Goal: Information Seeking & Learning: Find specific fact

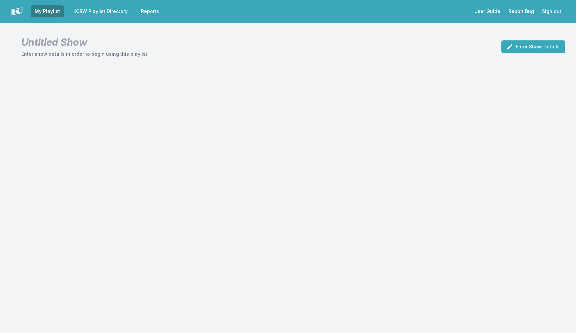
click at [94, 5] on nav "My Playlist KCRW Playlist Directory Reports User Guide Report Bug Sign out" at bounding box center [288, 11] width 576 height 23
click at [97, 21] on nav "My Playlist KCRW Playlist Directory Reports User Guide Report Bug Sign out" at bounding box center [288, 11] width 576 height 23
click at [98, 9] on link "KCRW Playlist Directory" at bounding box center [100, 11] width 62 height 12
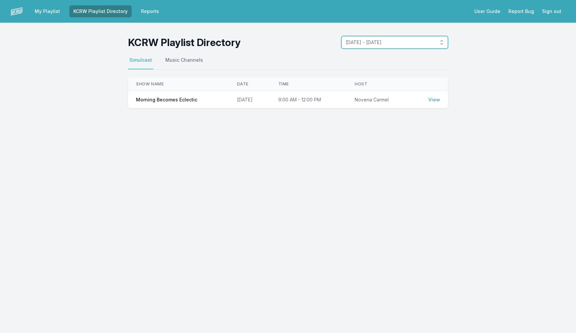
click at [393, 47] on button "[DATE] - [DATE]" at bounding box center [395, 42] width 107 height 13
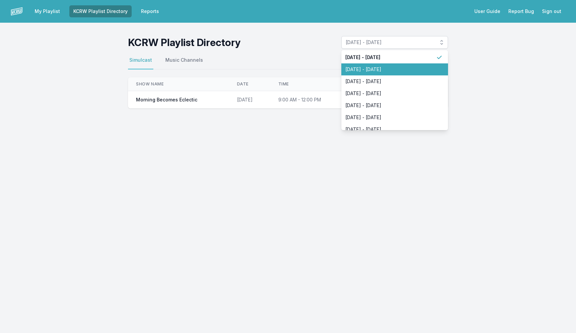
click at [391, 73] on li "[DATE] - [DATE]" at bounding box center [395, 69] width 107 height 12
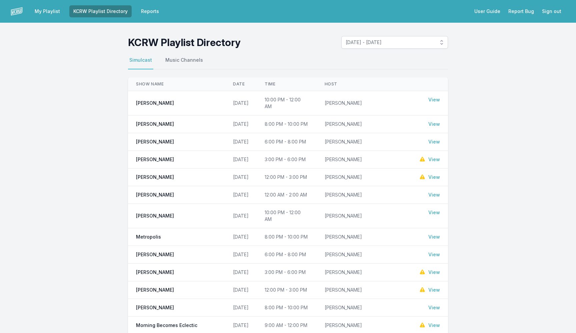
click at [435, 138] on link "View" at bounding box center [435, 141] width 12 height 7
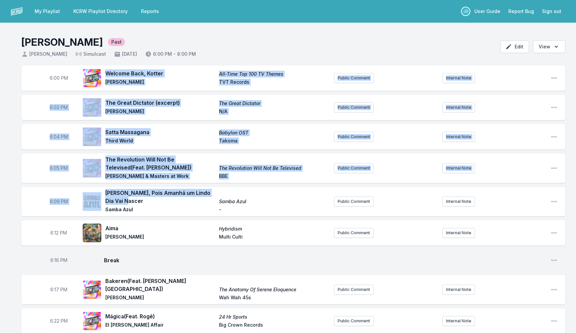
drag, startPoint x: 106, startPoint y: 74, endPoint x: 178, endPoint y: 197, distance: 142.7
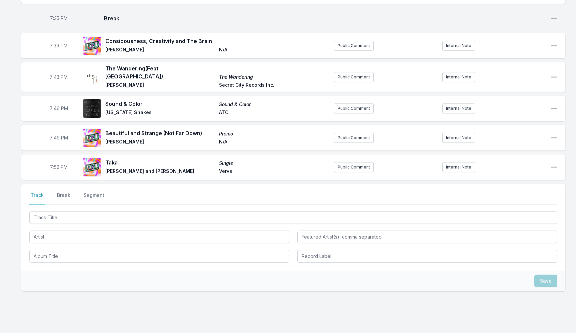
scroll to position [1033, 0]
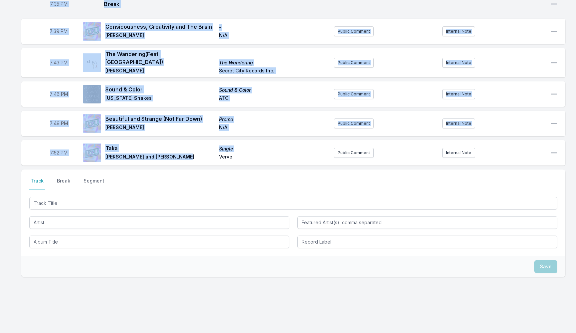
click at [179, 153] on span "[PERSON_NAME] and [PERSON_NAME]" at bounding box center [160, 157] width 110 height 8
copy ul "Loremip Dolo, Sitame Con‐Adip Eli 394 SE Doeius Temp Incididun UTL Etdolor Magn…"
